Goal: Transaction & Acquisition: Download file/media

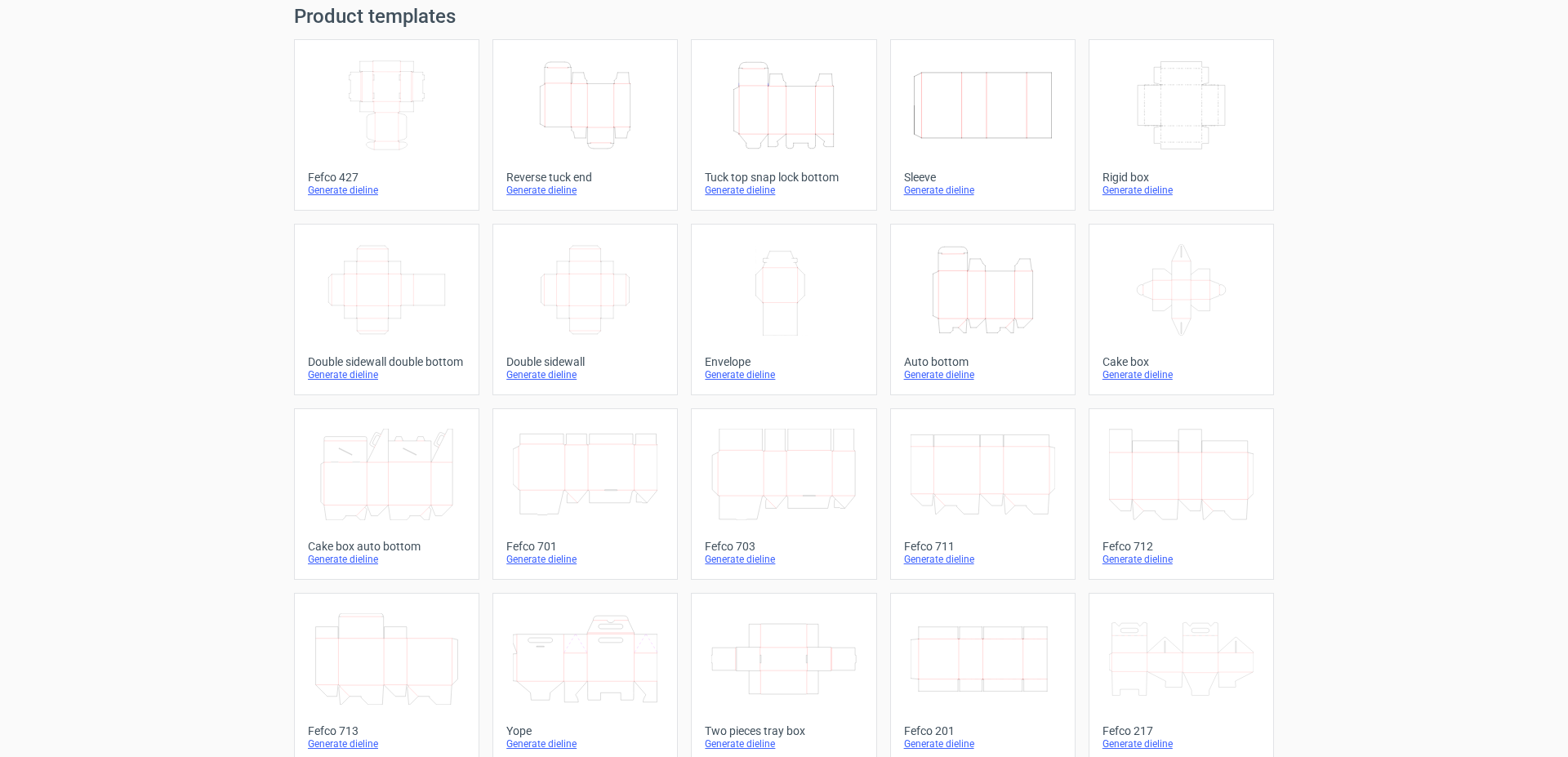
scroll to position [83, 0]
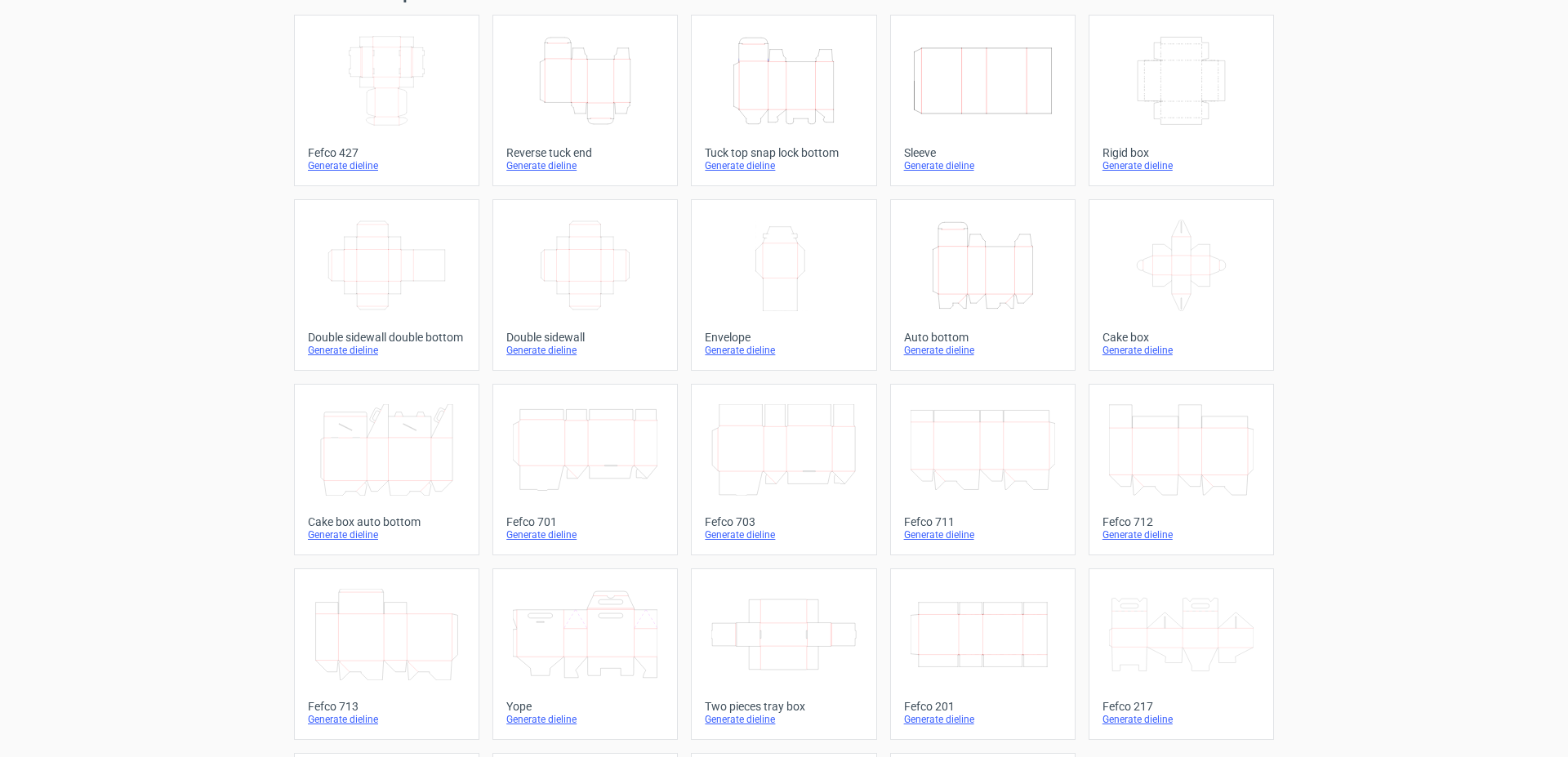
click at [386, 66] on icon "Width Depth Height" at bounding box center [387, 81] width 144 height 91
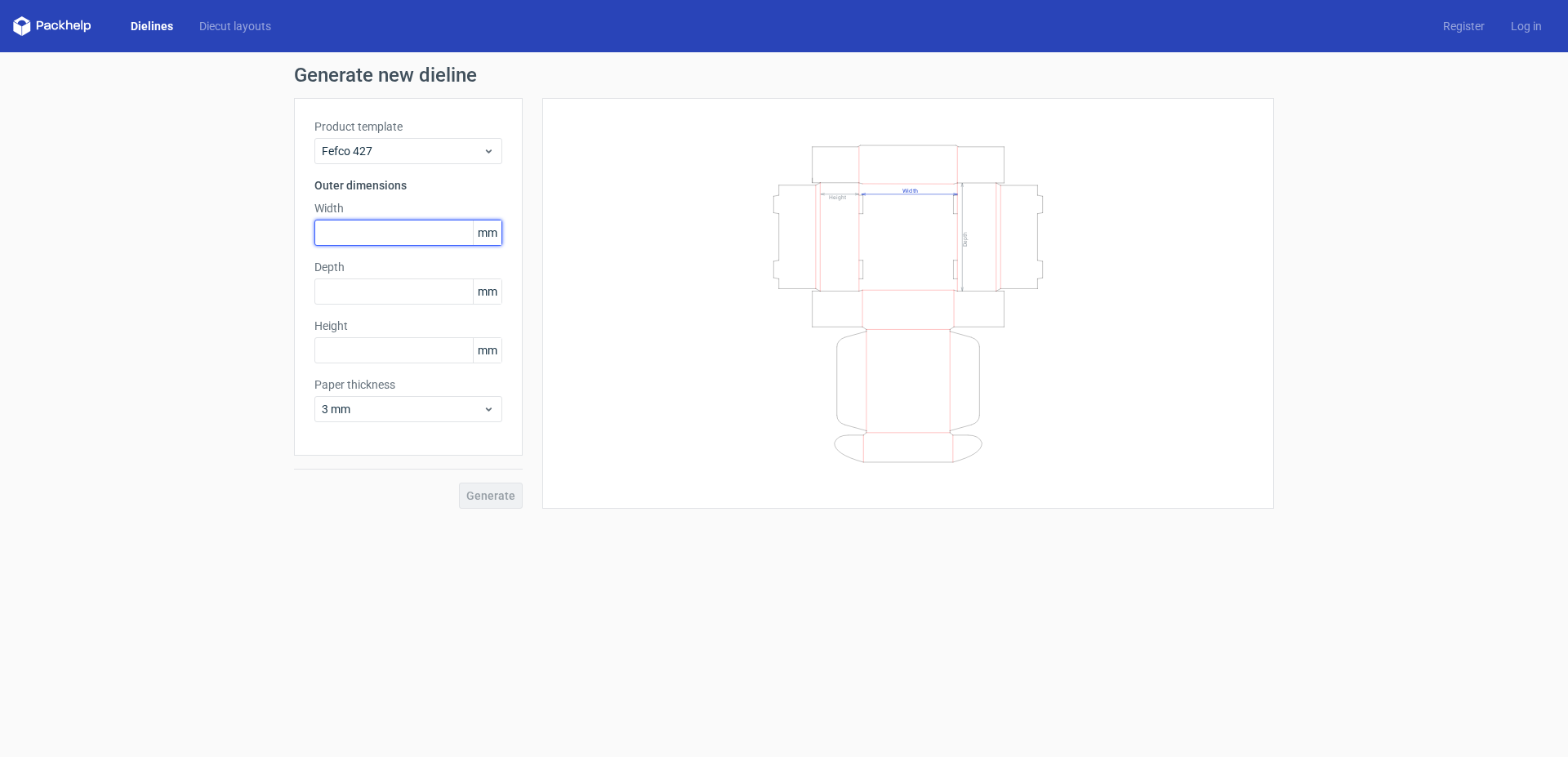
drag, startPoint x: 378, startPoint y: 223, endPoint x: 379, endPoint y: 232, distance: 9.1
click at [378, 226] on input "text" at bounding box center [408, 232] width 188 height 26
type input "150"
type input "1"
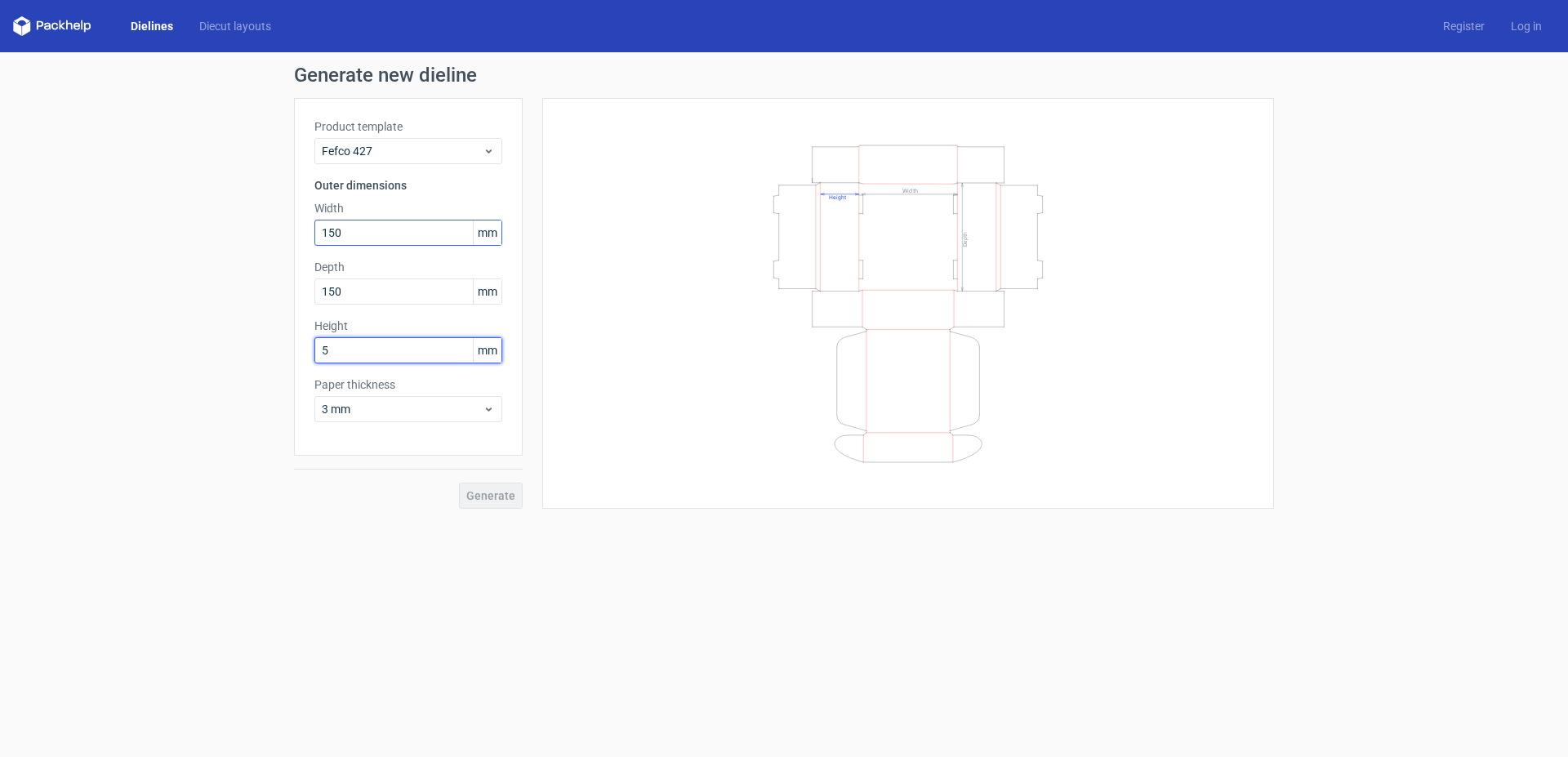
type input "51"
click at [501, 488] on button "Generate" at bounding box center [491, 495] width 64 height 26
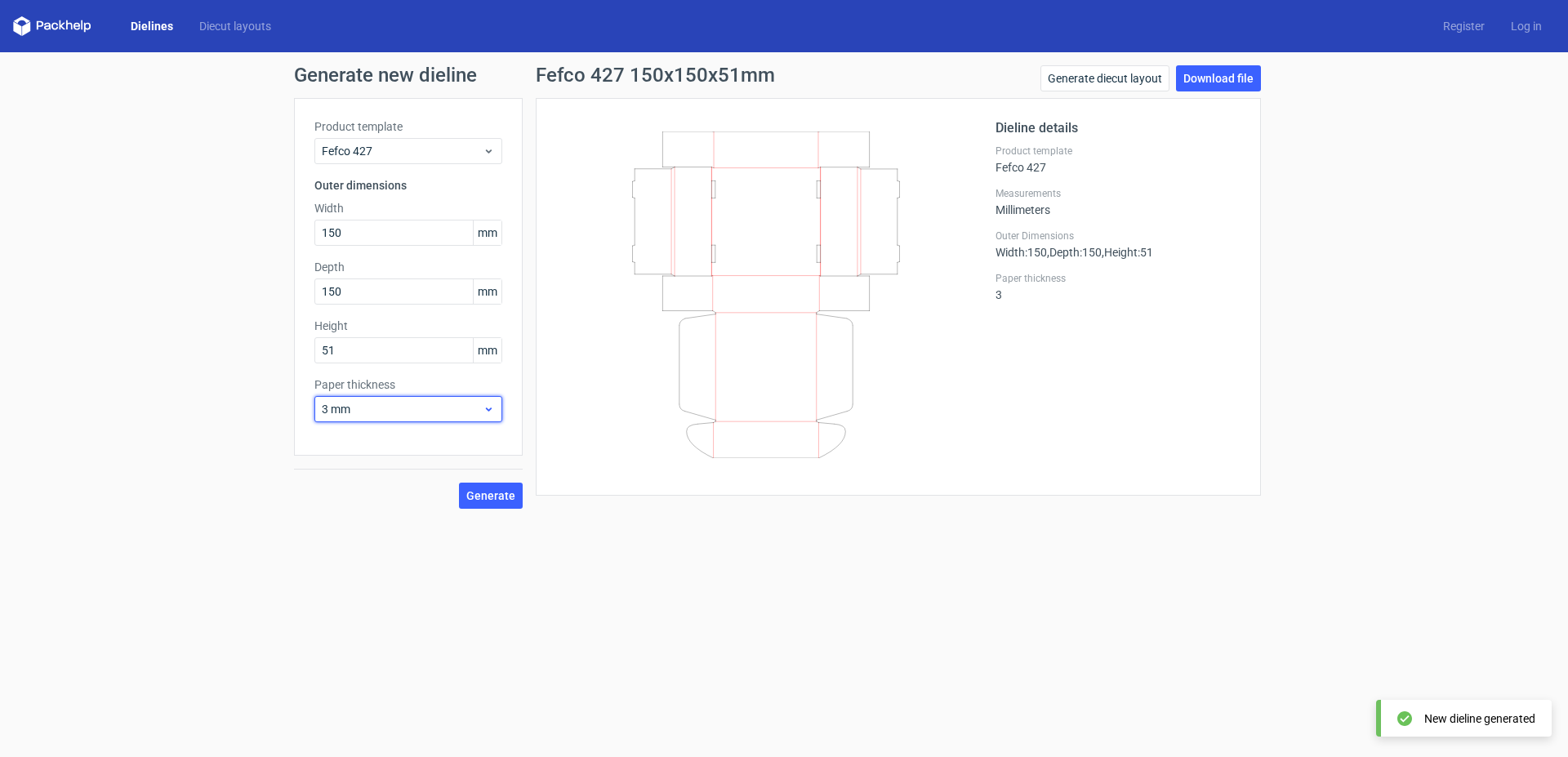
click at [483, 409] on icon at bounding box center [488, 409] width 12 height 13
click at [359, 436] on div "0.4 mm" at bounding box center [408, 444] width 175 height 26
click at [486, 506] on button "Generate" at bounding box center [491, 495] width 64 height 26
click at [1214, 64] on div "Generate new dieline Product template Fefco 427 Outer dimensions Width 150 mm D…" at bounding box center [784, 287] width 1568 height 470
click at [1213, 74] on link "Download file" at bounding box center [1219, 78] width 85 height 26
